Goal: Navigation & Orientation: Find specific page/section

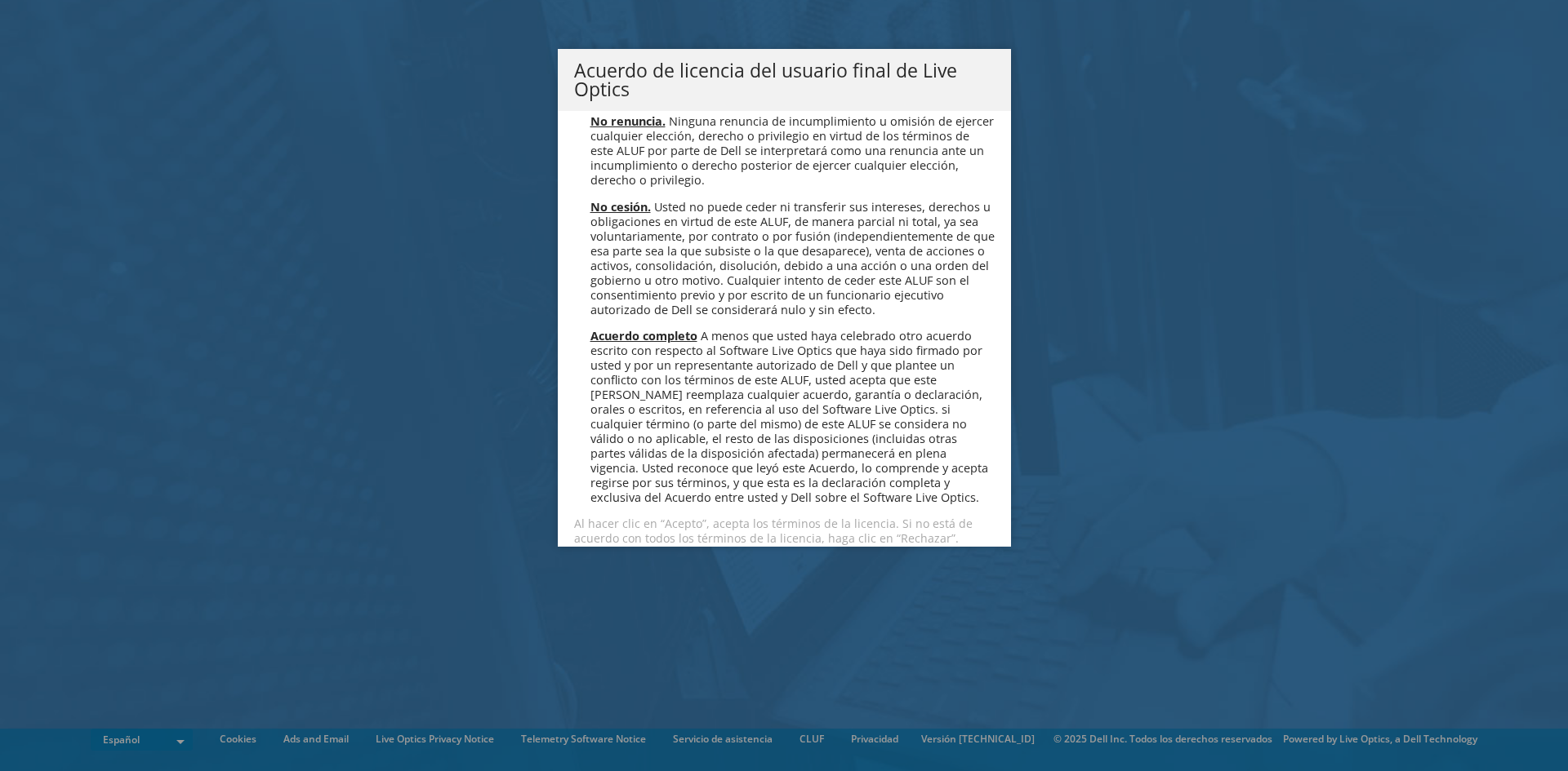
scroll to position [6920, 0]
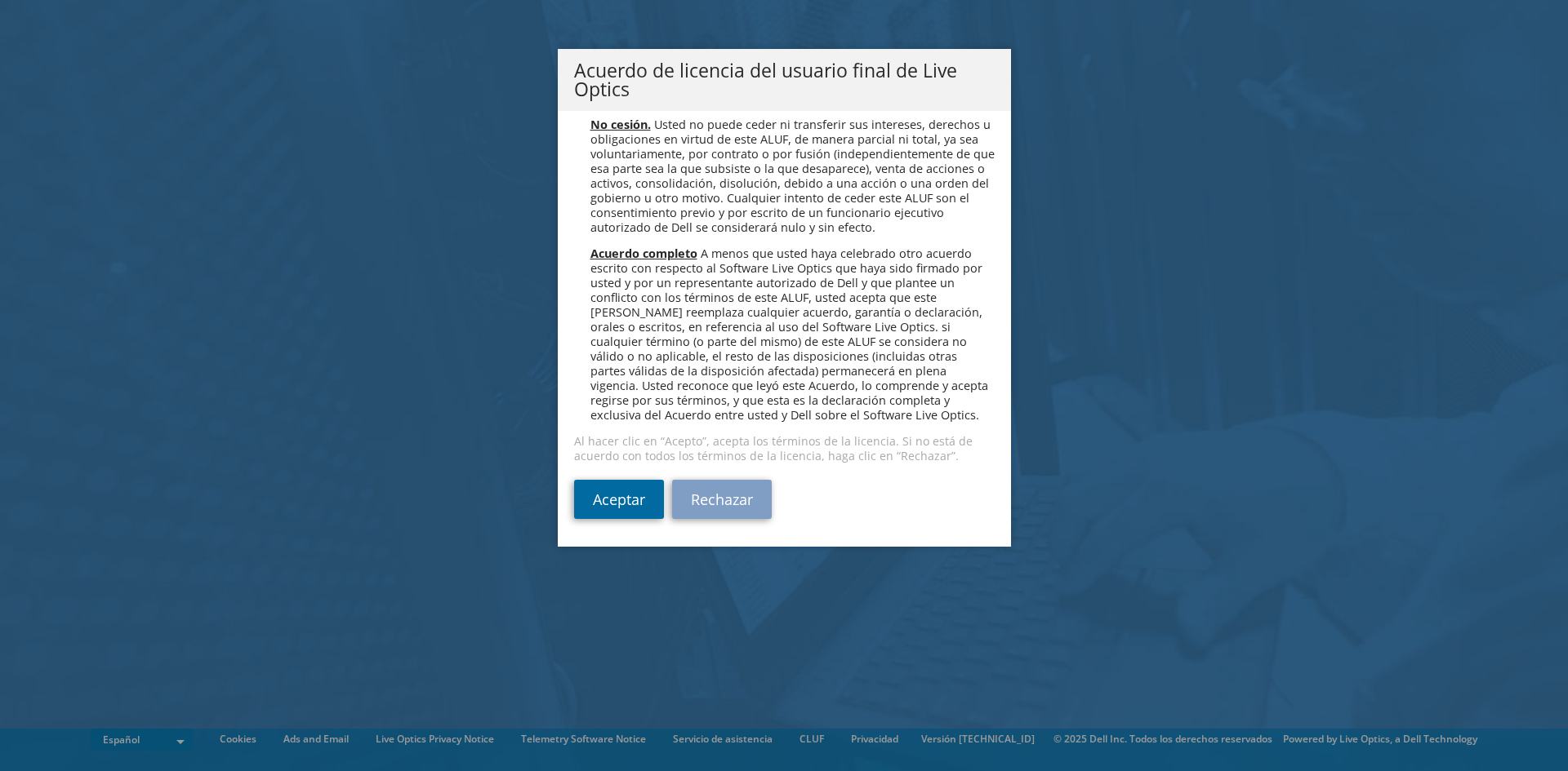
click at [611, 503] on link "Aceptar" at bounding box center [619, 499] width 90 height 39
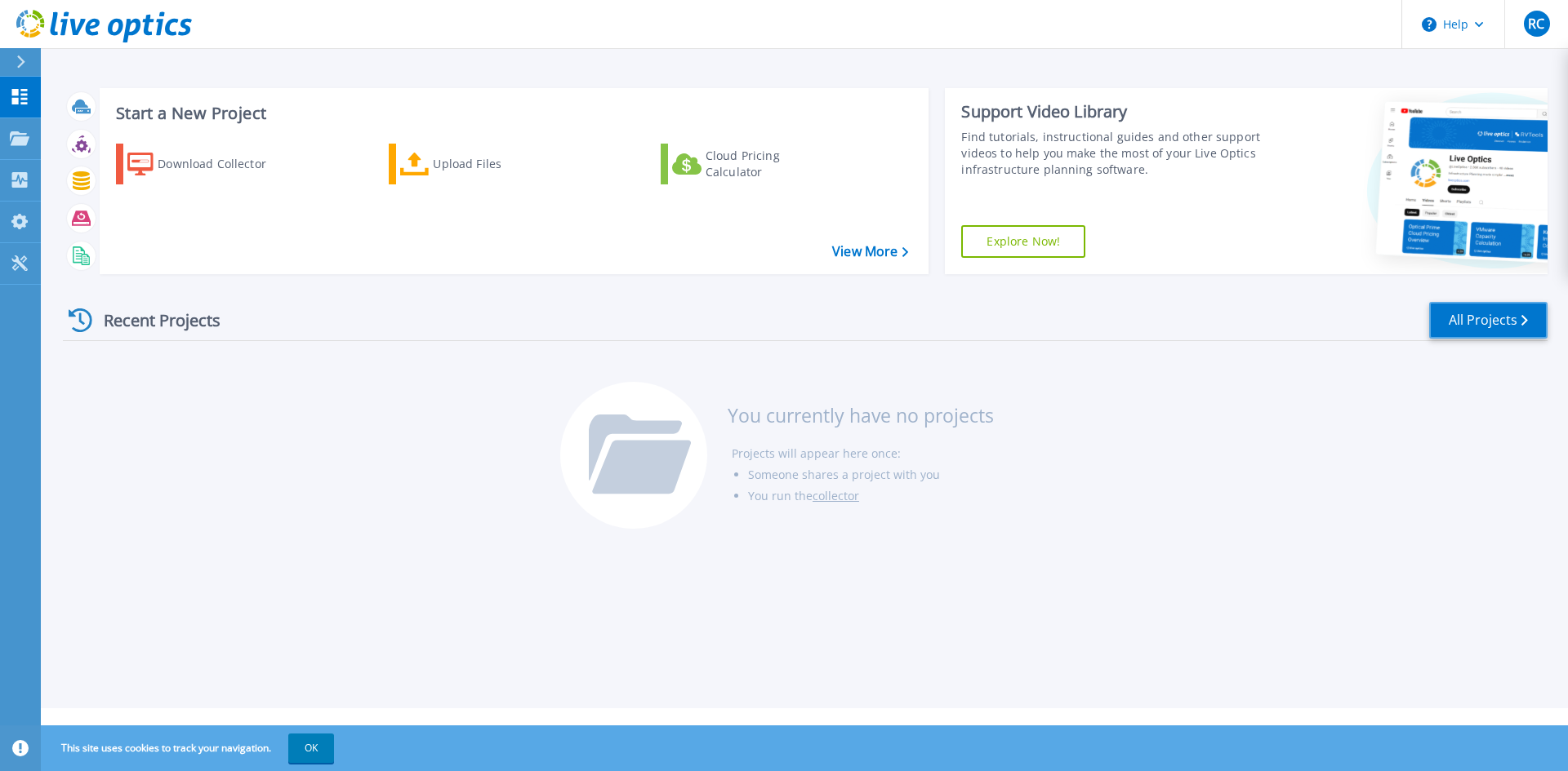
click at [1520, 319] on link "All Projects" at bounding box center [1488, 320] width 118 height 36
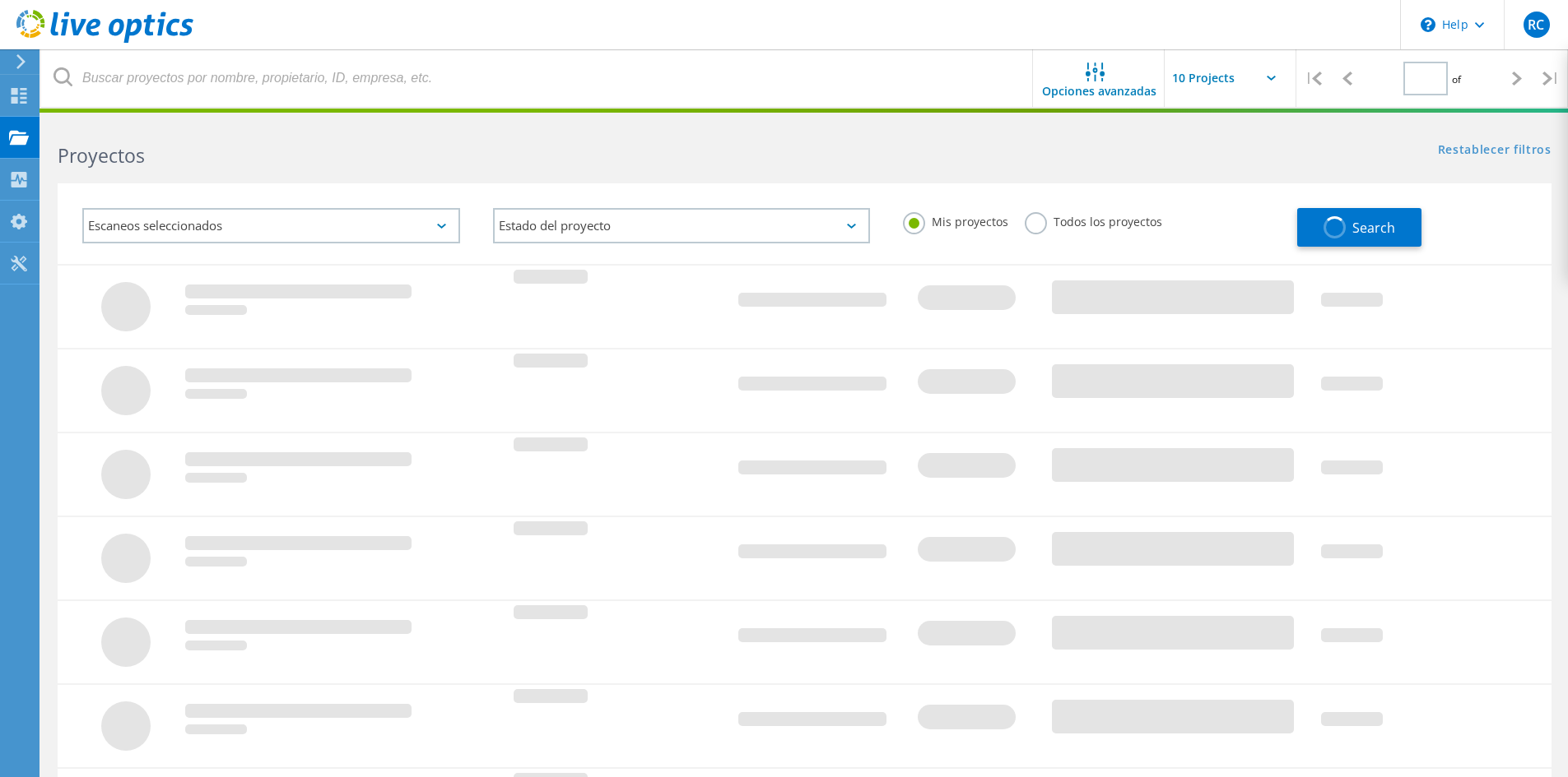
type input "1"
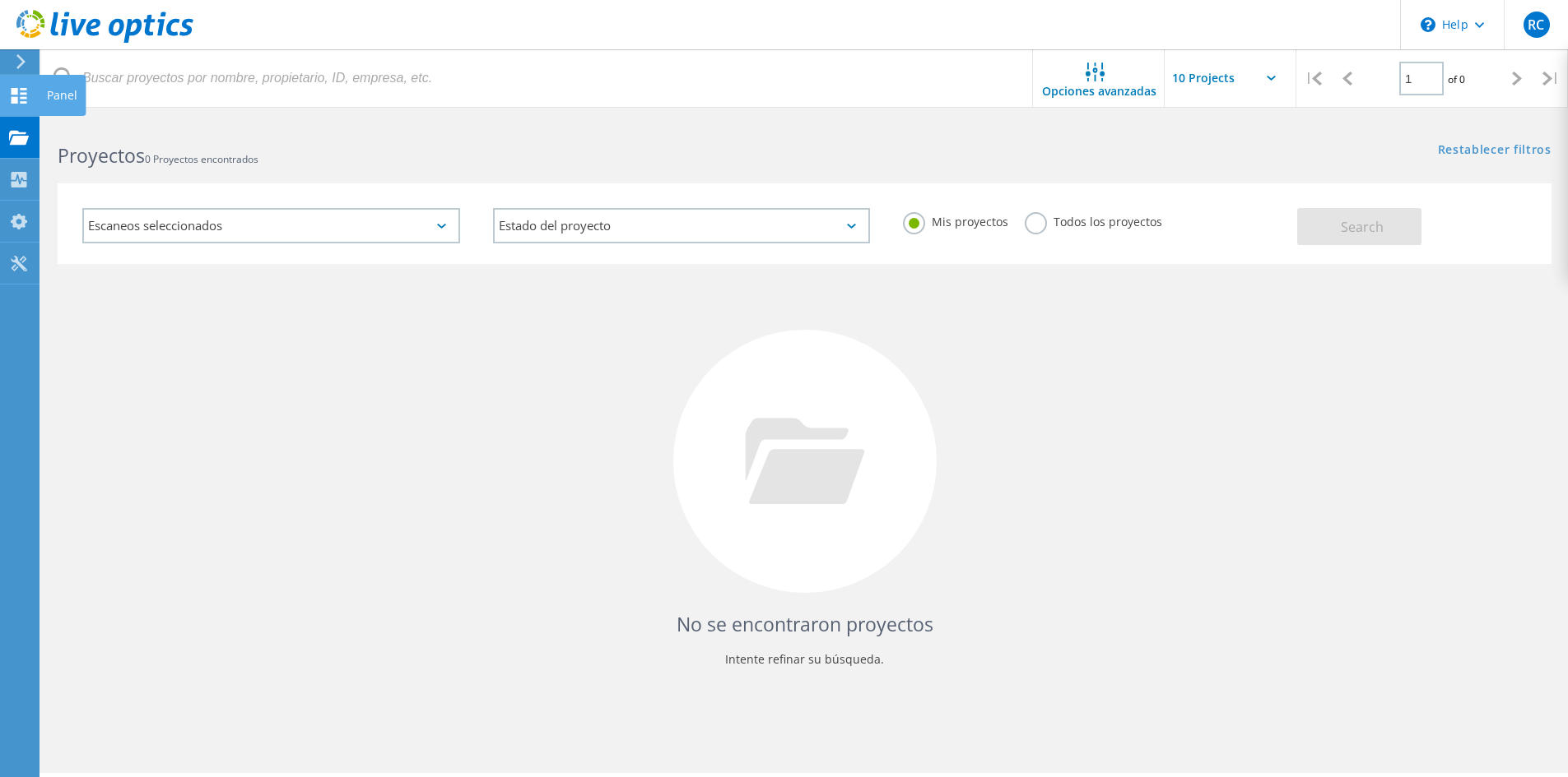
click at [22, 94] on use at bounding box center [19, 96] width 16 height 16
